Goal: Task Accomplishment & Management: Manage account settings

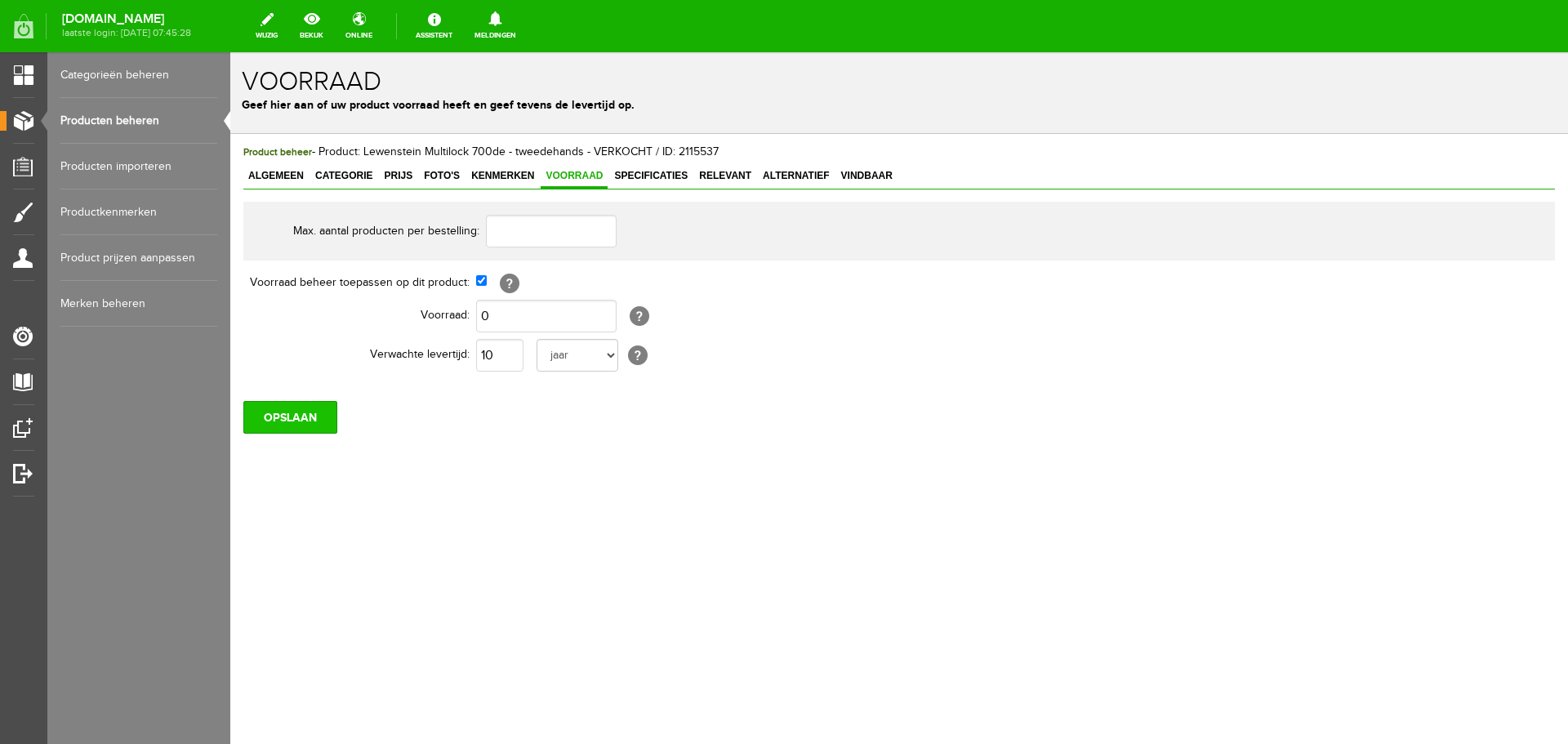
click at [312, 414] on input "OPSLAAN" at bounding box center [290, 417] width 94 height 33
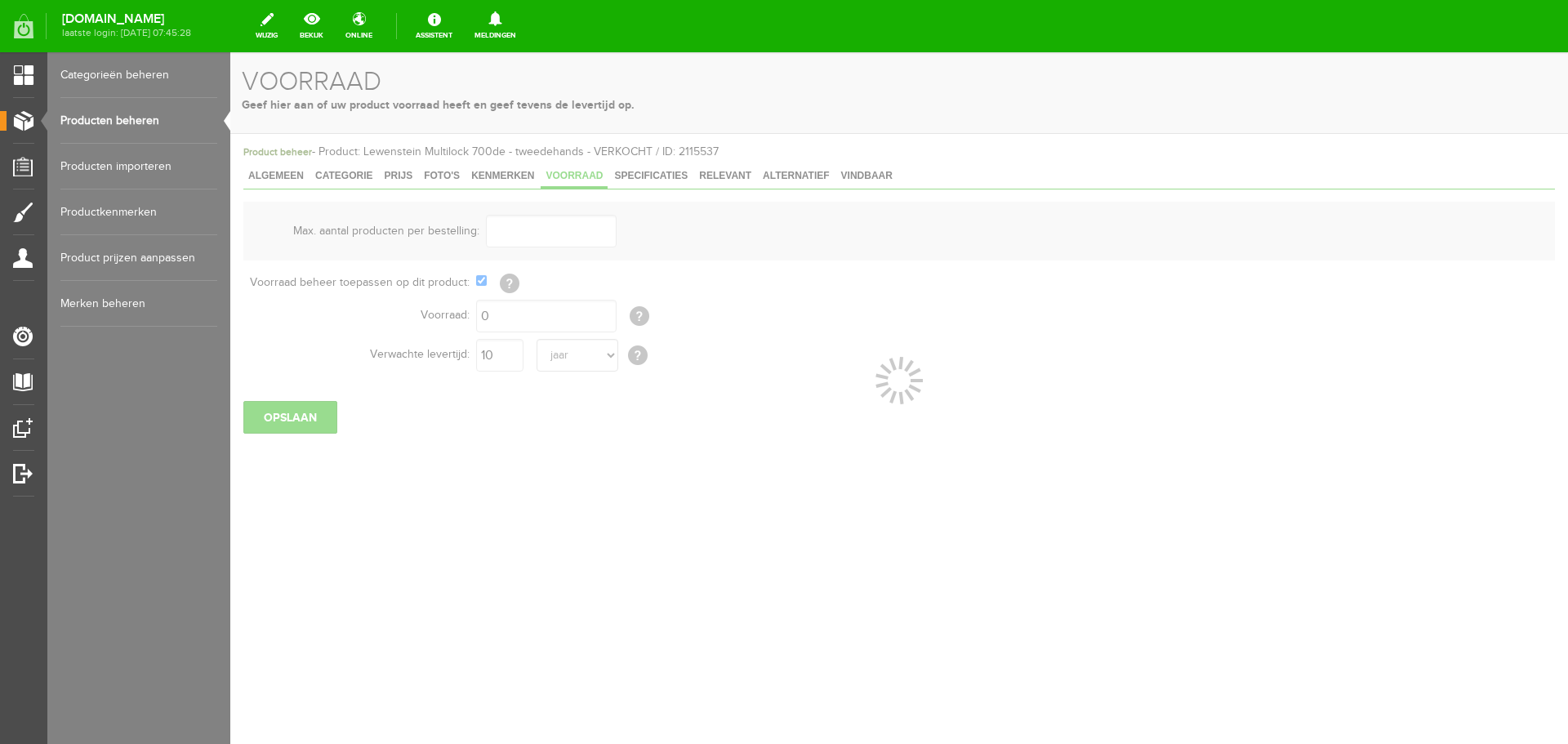
click at [92, 116] on link "Producten beheren" at bounding box center [139, 121] width 157 height 46
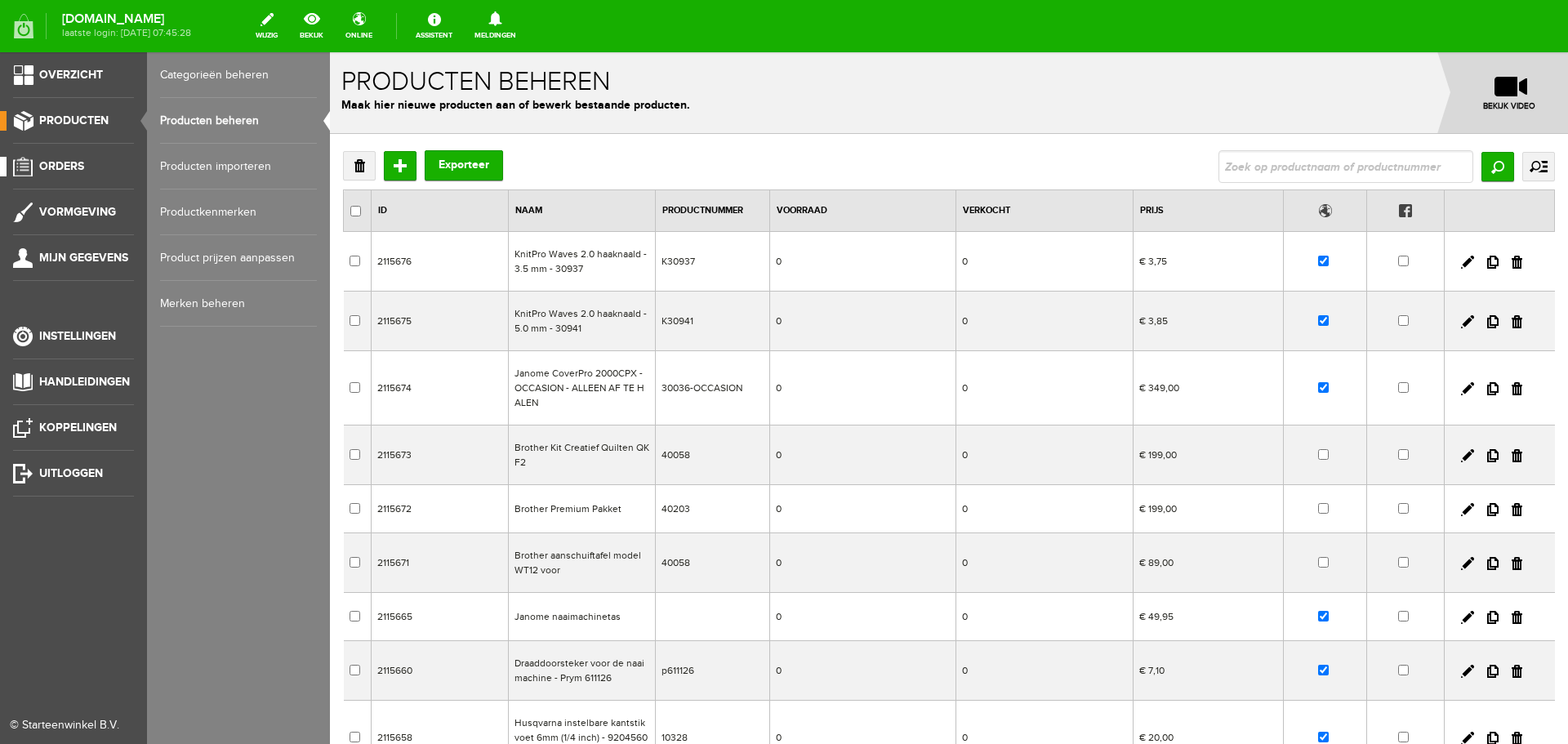
click at [48, 167] on span "Orders" at bounding box center [61, 167] width 45 height 14
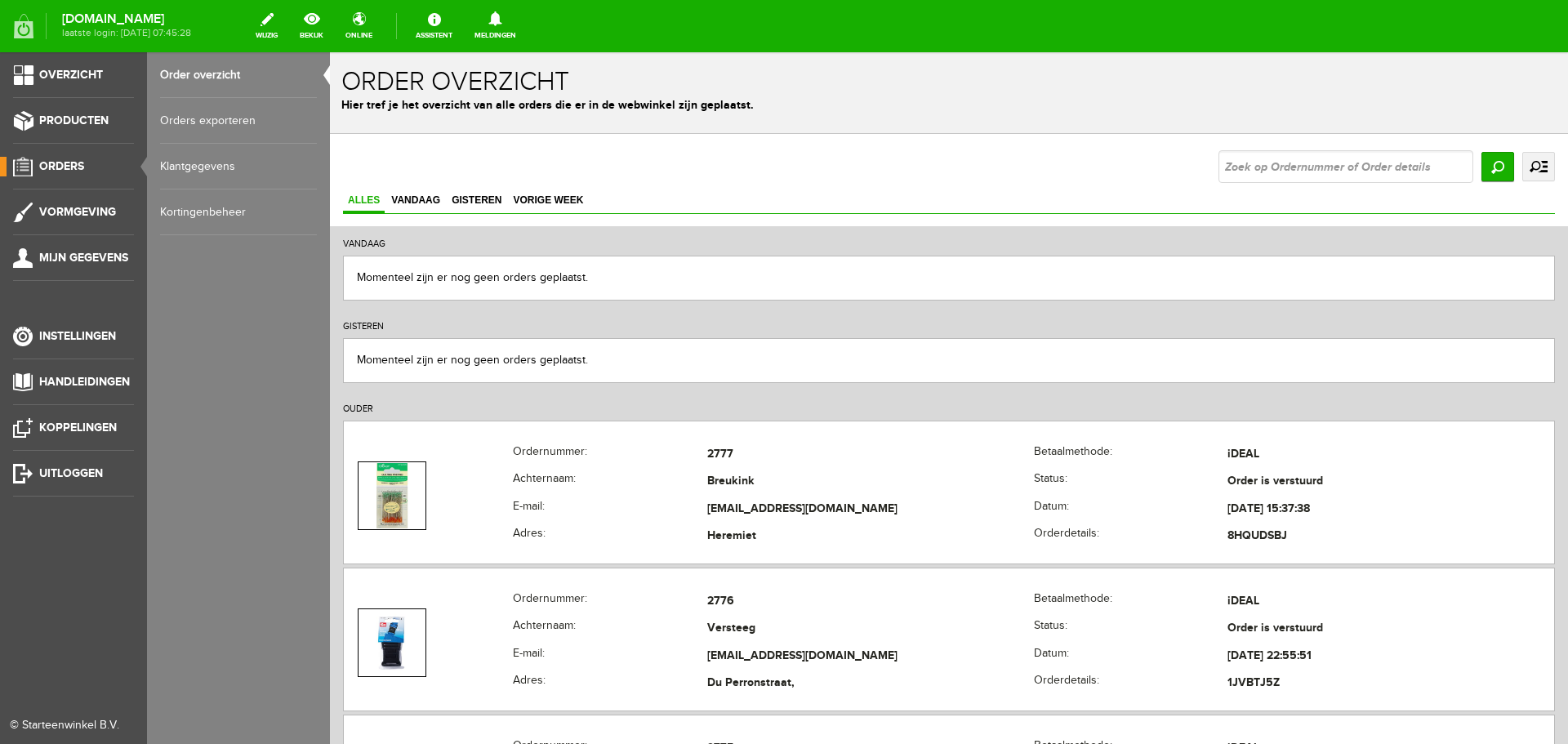
click at [200, 69] on link "Order overzicht" at bounding box center [238, 75] width 157 height 46
click at [68, 117] on span "Producten" at bounding box center [74, 121] width 70 height 14
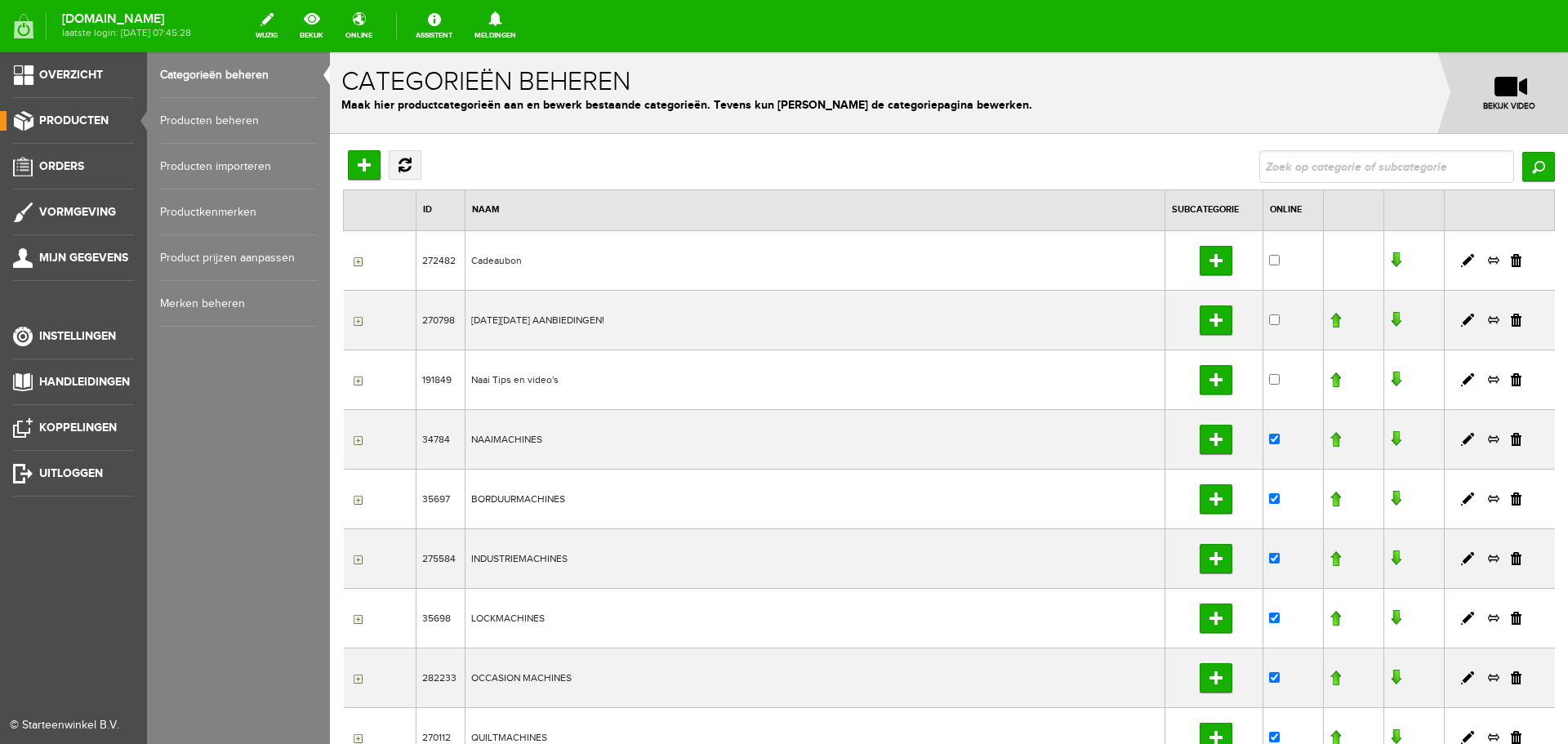
click at [192, 116] on link "Producten beheren" at bounding box center [238, 121] width 157 height 46
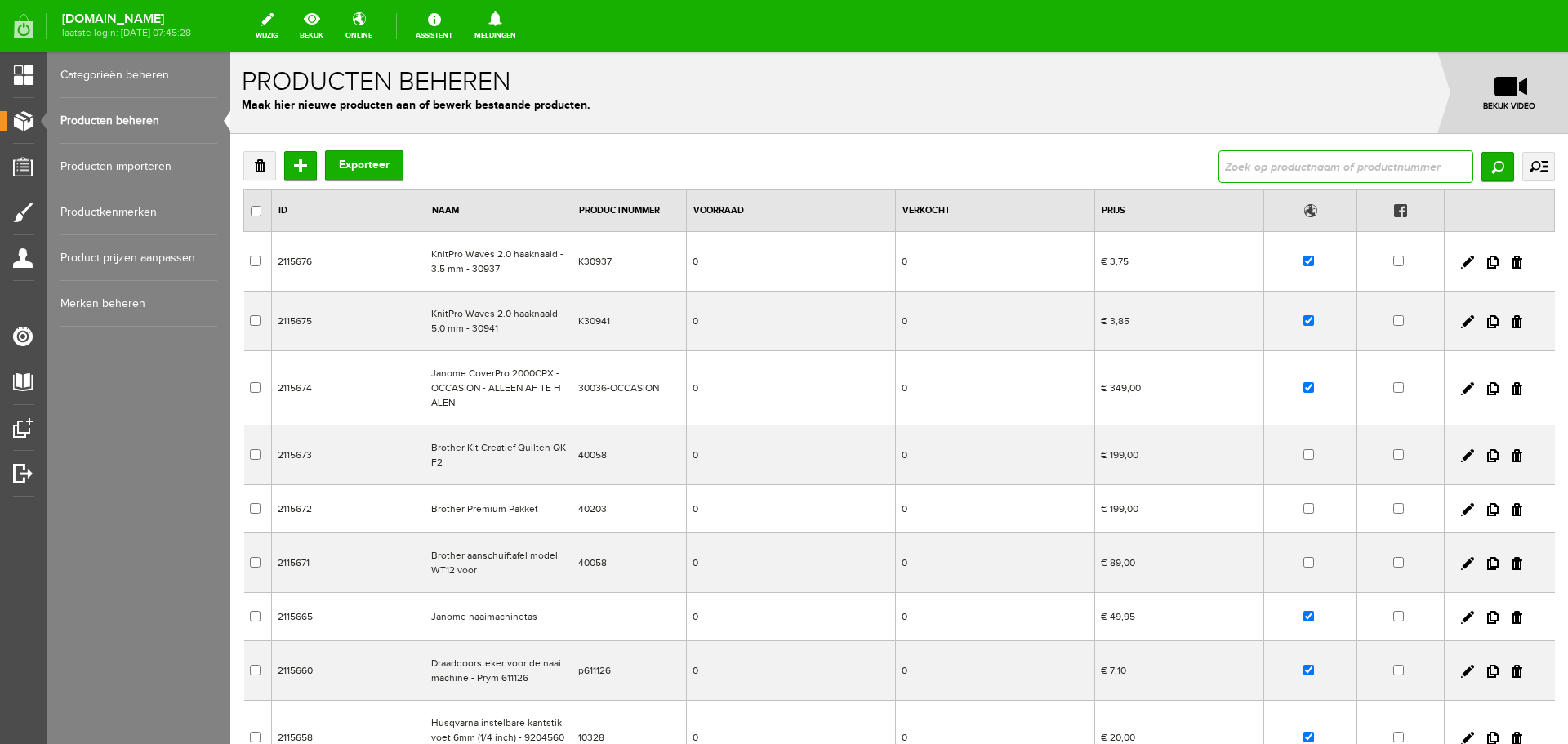
click at [1231, 167] on input "text" at bounding box center [1346, 167] width 255 height 33
